Goal: Task Accomplishment & Management: Complete application form

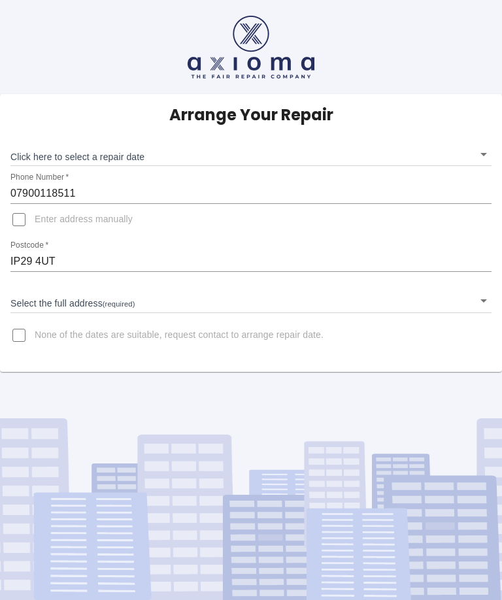
click at [486, 153] on body "Arrange Your Repair Click here to select a repair date ​ Phone Number   * 07900…" at bounding box center [251, 300] width 502 height 600
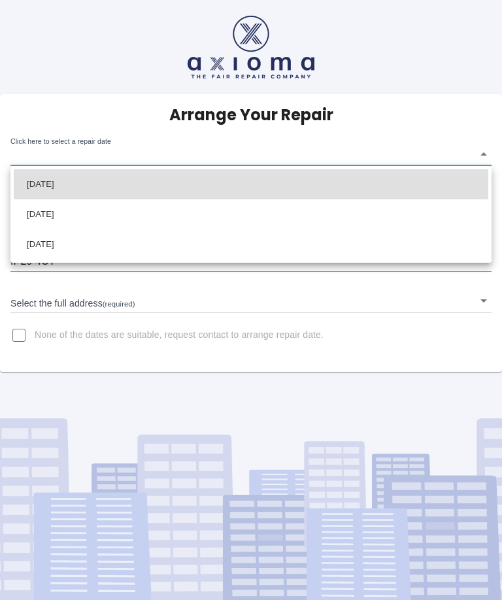
click at [452, 137] on div at bounding box center [251, 300] width 502 height 600
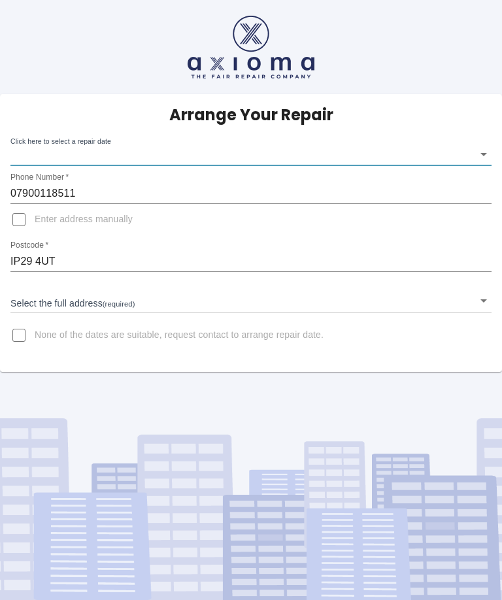
click at [485, 155] on body "Arrange Your Repair Click here to select a repair date ​ Phone Number   * 07900…" at bounding box center [251, 300] width 502 height 600
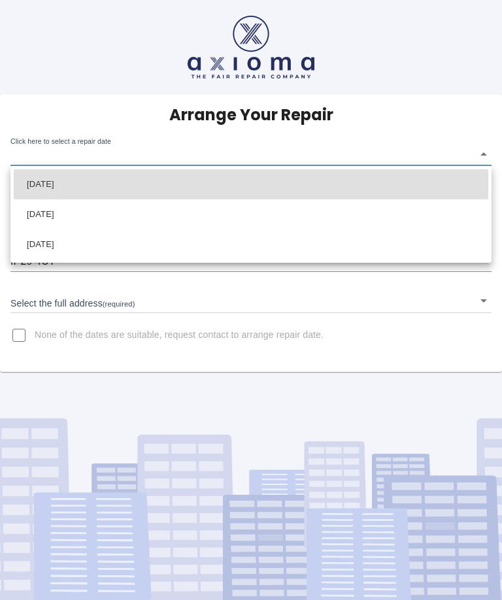
click at [18, 334] on div at bounding box center [251, 300] width 502 height 600
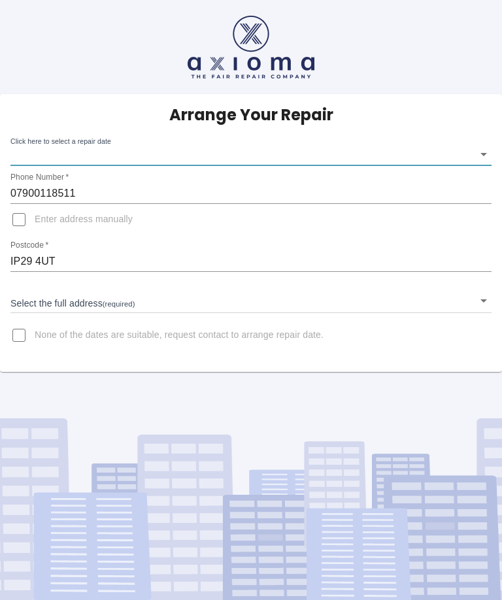
click at [16, 330] on input "None of the dates are suitable, request contact to arrange repair date." at bounding box center [18, 334] width 31 height 31
checkbox input "true"
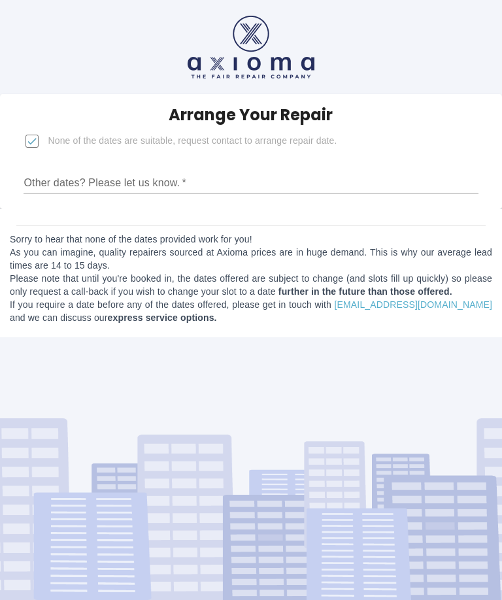
click at [99, 185] on input "Other dates? Please let us know.   *" at bounding box center [251, 182] width 454 height 21
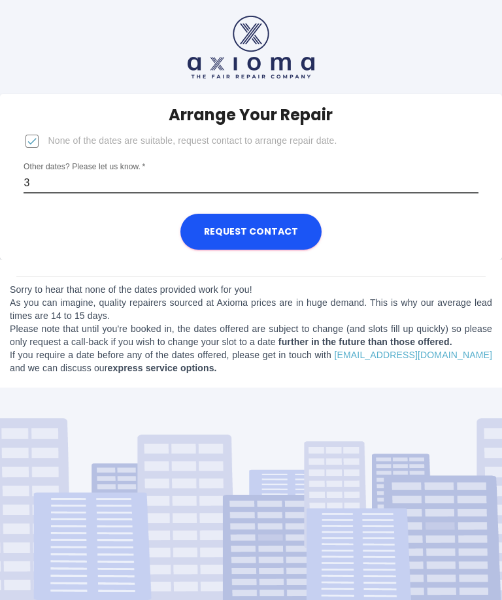
type input "30"
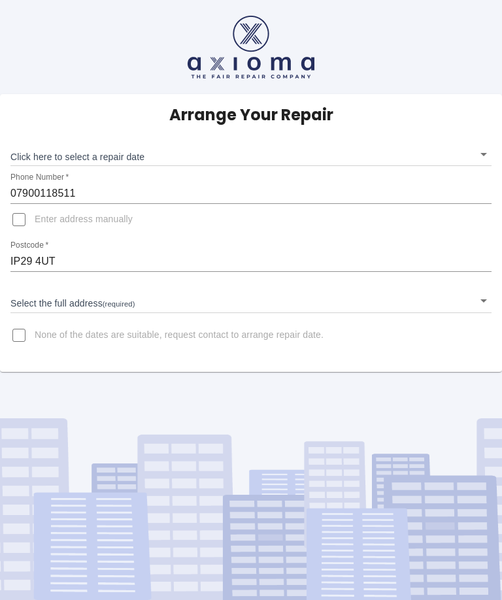
click at [485, 142] on body "Arrange Your Repair Click here to select a repair date ​ Phone Number   * 07900…" at bounding box center [251, 300] width 502 height 600
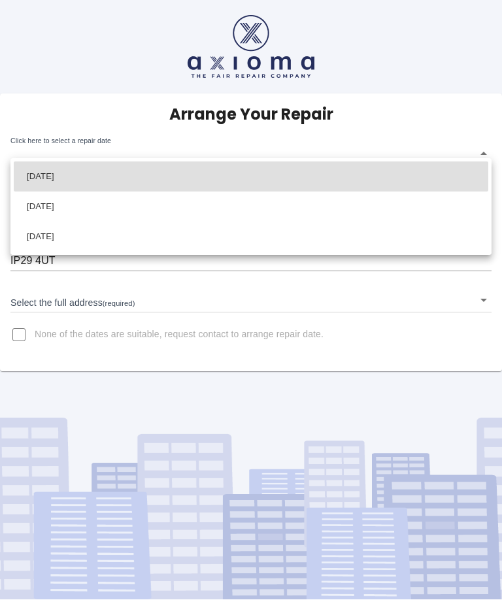
click at [18, 326] on div at bounding box center [251, 300] width 502 height 600
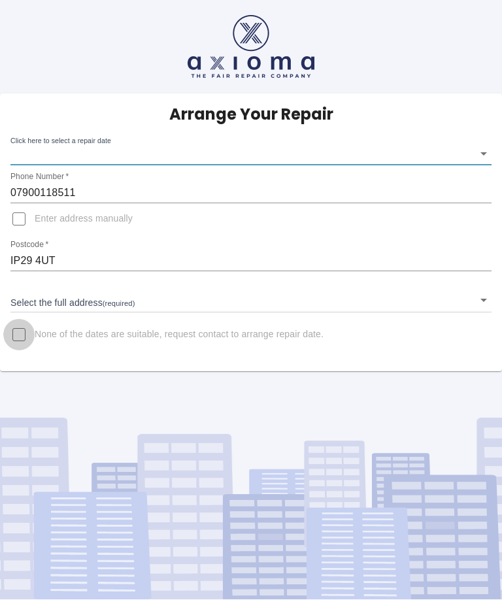
click at [20, 335] on input "None of the dates are suitable, request contact to arrange repair date." at bounding box center [18, 334] width 31 height 31
checkbox input "true"
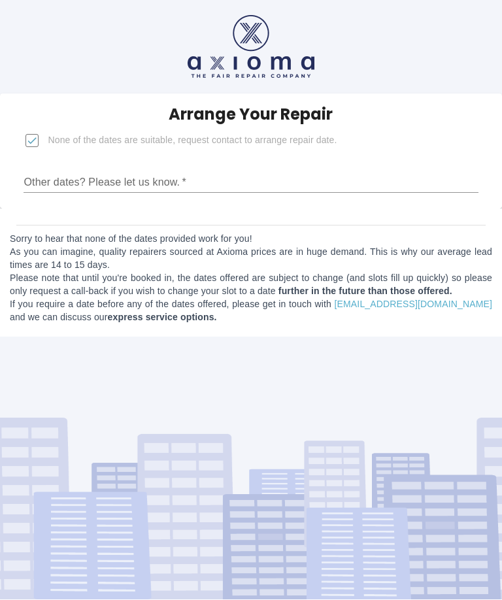
click at [223, 192] on input "Other dates? Please let us know.   *" at bounding box center [251, 182] width 454 height 21
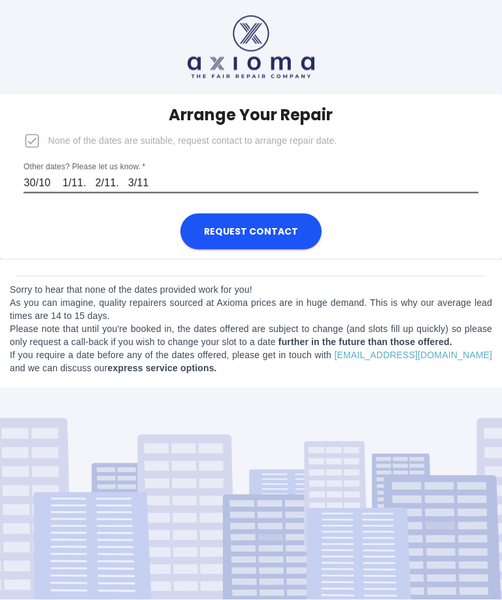
type input "30/10 1/11. 2/11. 3/11"
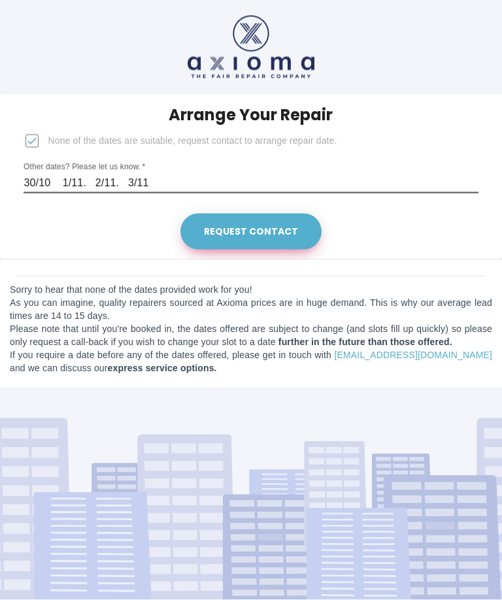
click at [251, 231] on button "Request contact" at bounding box center [250, 232] width 141 height 36
